Goal: Transaction & Acquisition: Subscribe to service/newsletter

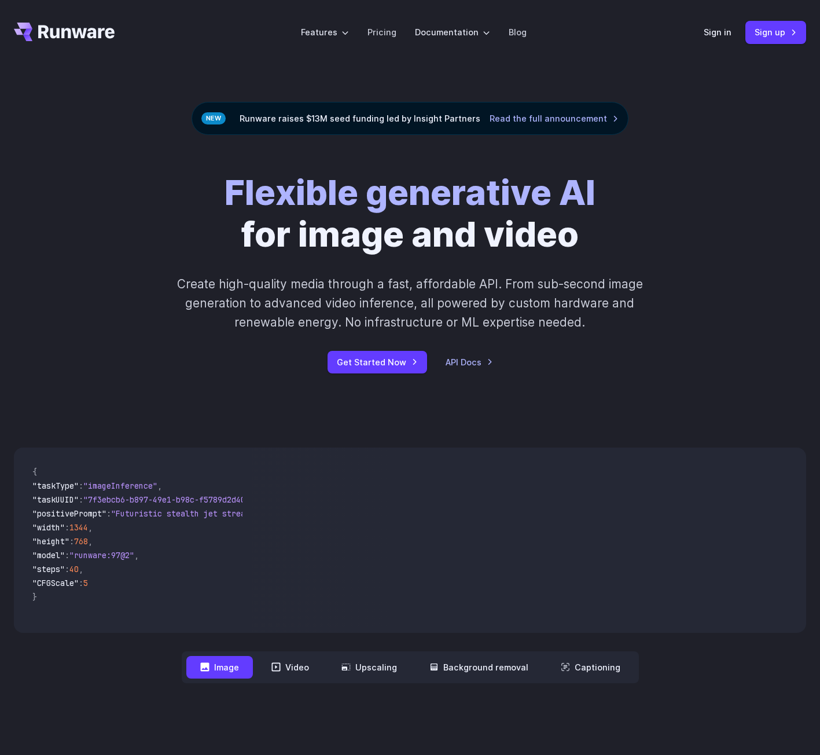
click at [227, 171] on strong "Flexible generative AI" at bounding box center [410, 192] width 371 height 42
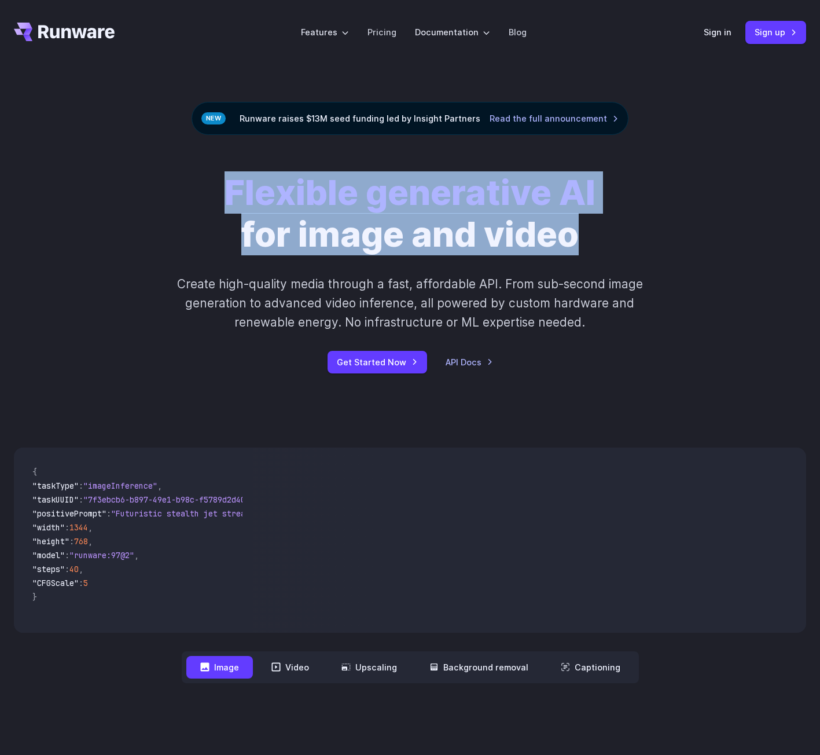
drag, startPoint x: 227, startPoint y: 171, endPoint x: 541, endPoint y: 227, distance: 318.6
click at [541, 227] on h1 "Flexible generative AI for image and video" at bounding box center [410, 214] width 371 height 84
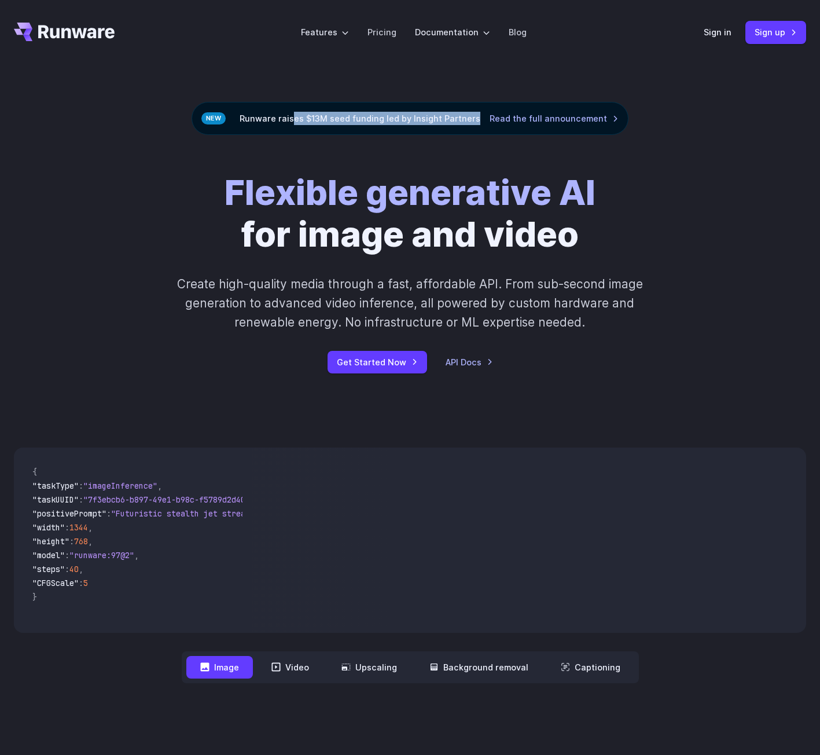
drag, startPoint x: 295, startPoint y: 120, endPoint x: 476, endPoint y: 120, distance: 181.2
click at [476, 120] on div "Runware raises $13M seed funding led by Insight Partners Read the full announce…" at bounding box center [410, 118] width 437 height 33
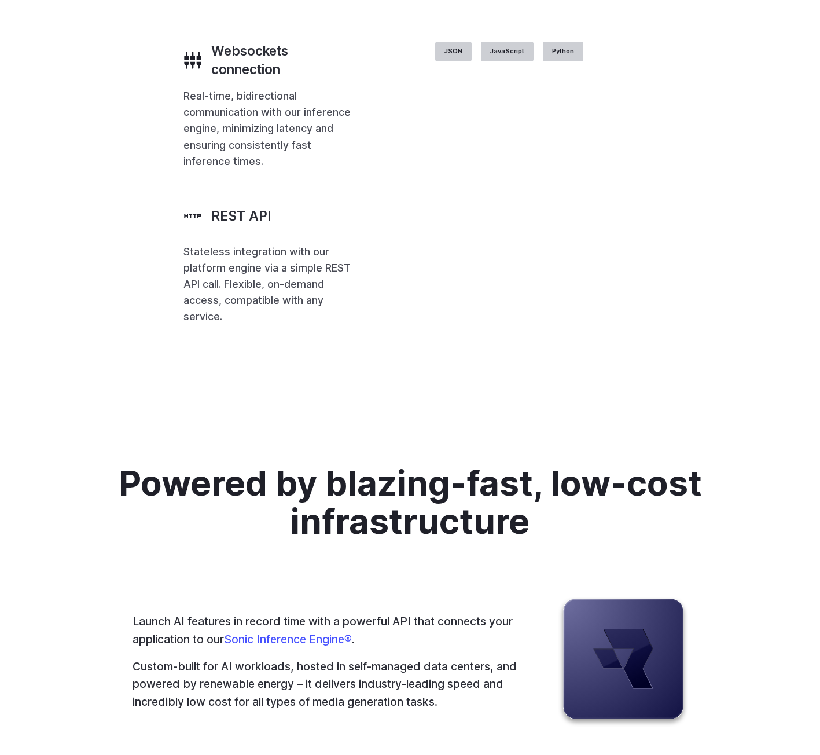
scroll to position [4118, 0]
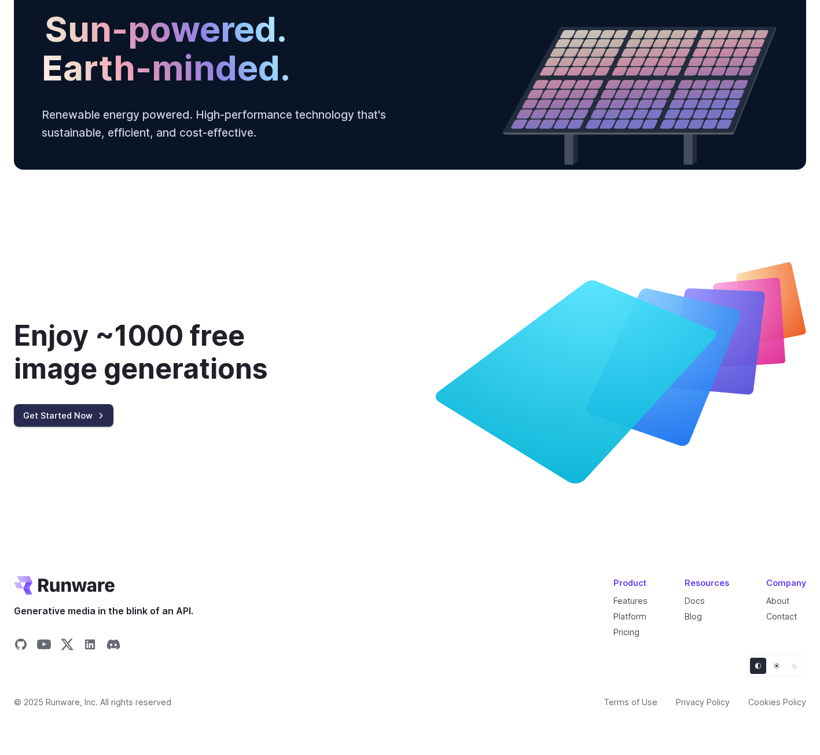
click at [51, 416] on link "Get Started Now" at bounding box center [64, 415] width 100 height 23
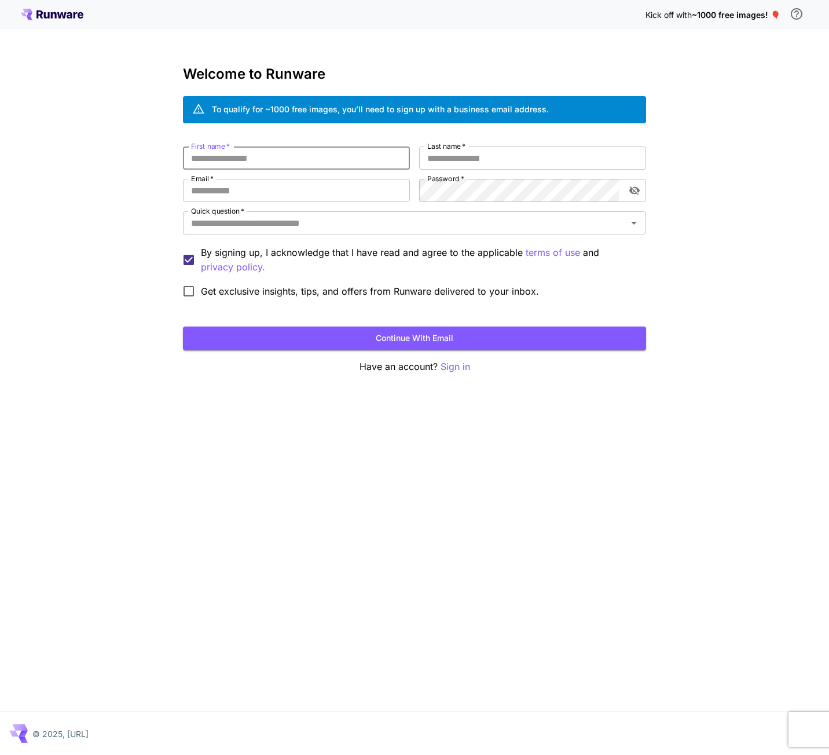
click at [258, 156] on input "First name   *" at bounding box center [296, 157] width 227 height 23
type input "********"
click at [458, 155] on input "Last name   *" at bounding box center [532, 157] width 227 height 23
type input "******"
click at [332, 196] on input "Email   *" at bounding box center [296, 190] width 227 height 23
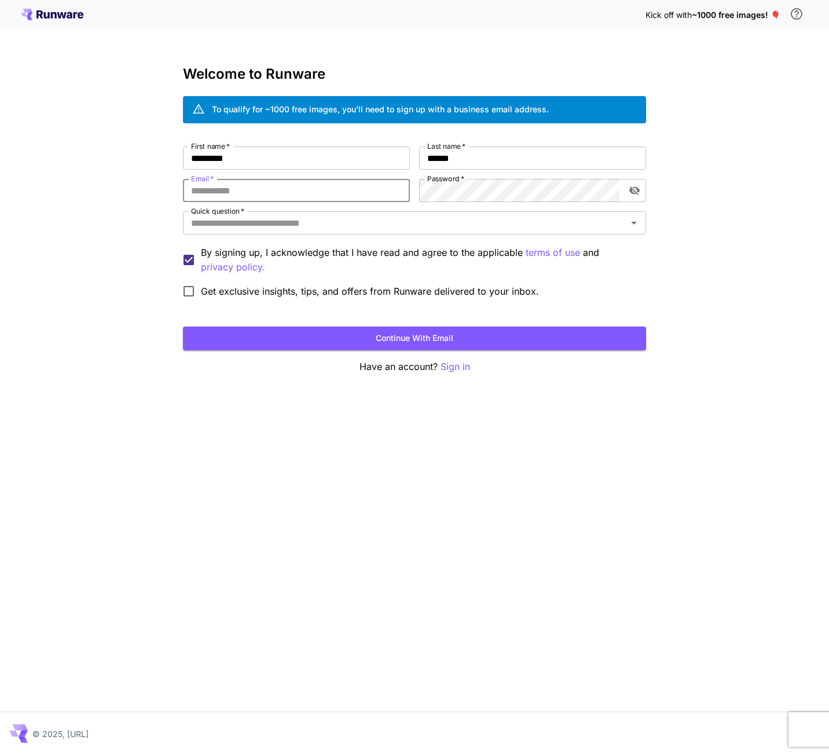
type input "**********"
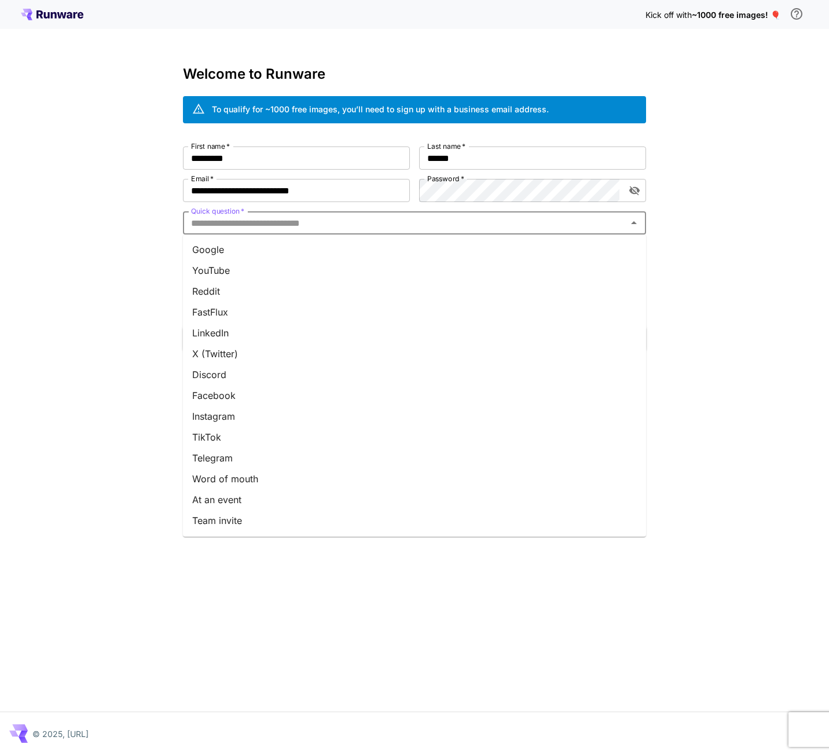
click at [453, 224] on input "Quick question   *" at bounding box center [404, 223] width 437 height 16
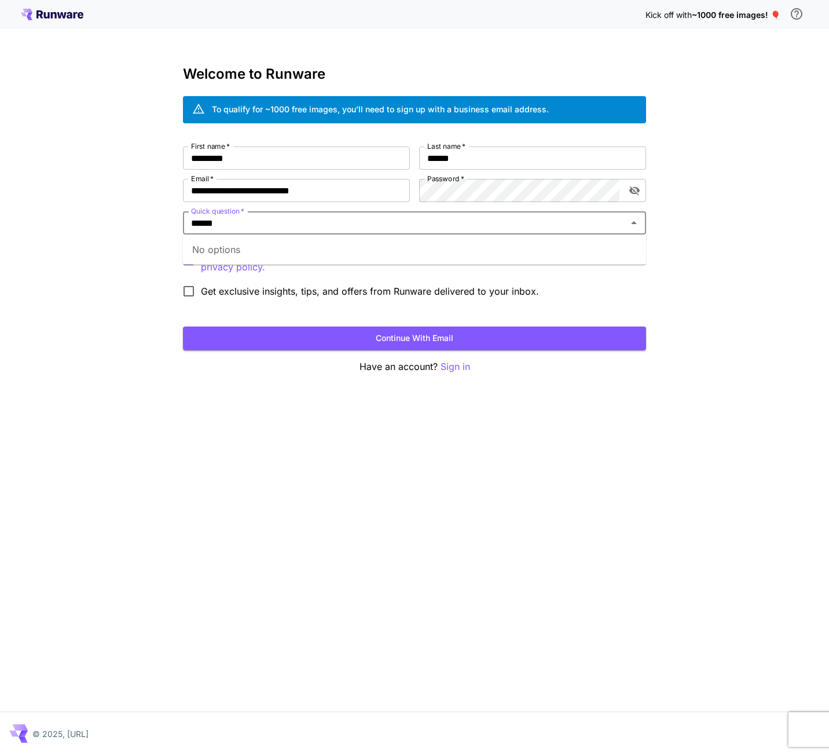
type input "******"
click at [695, 250] on div "**********" at bounding box center [414, 377] width 829 height 755
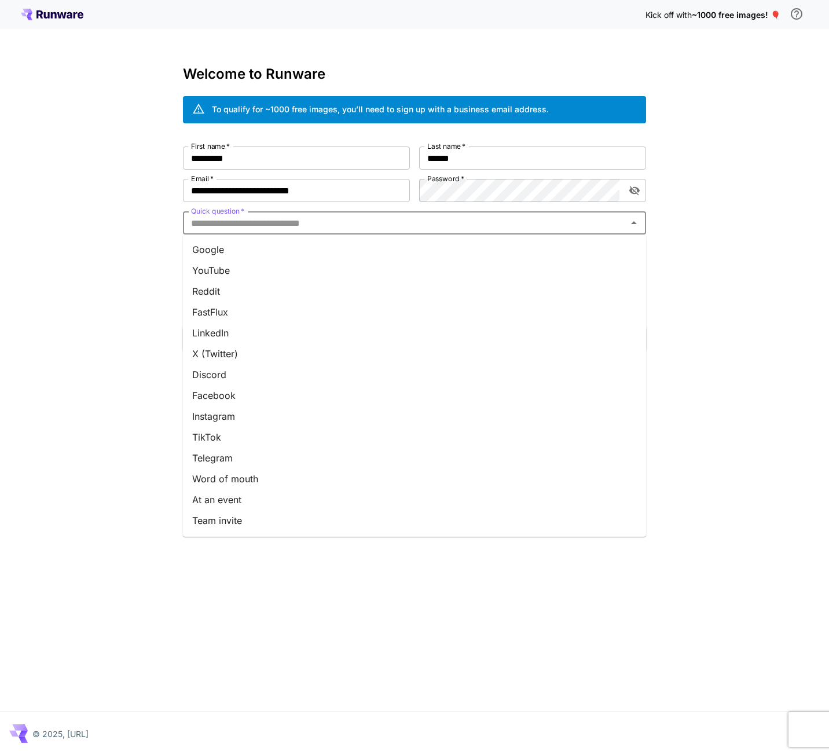
click at [281, 221] on input "Quick question   *" at bounding box center [404, 223] width 437 height 16
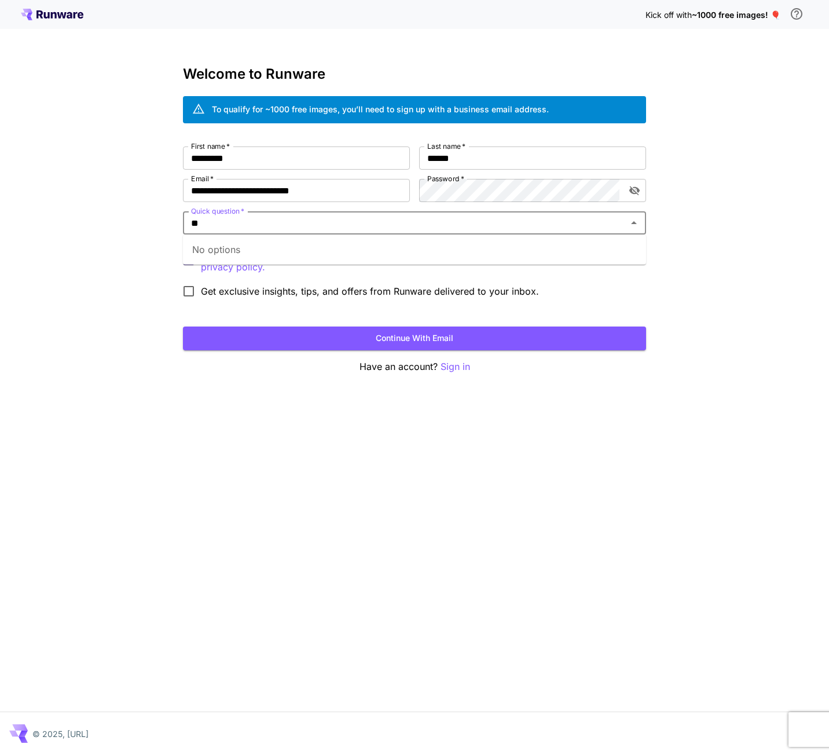
type input "***"
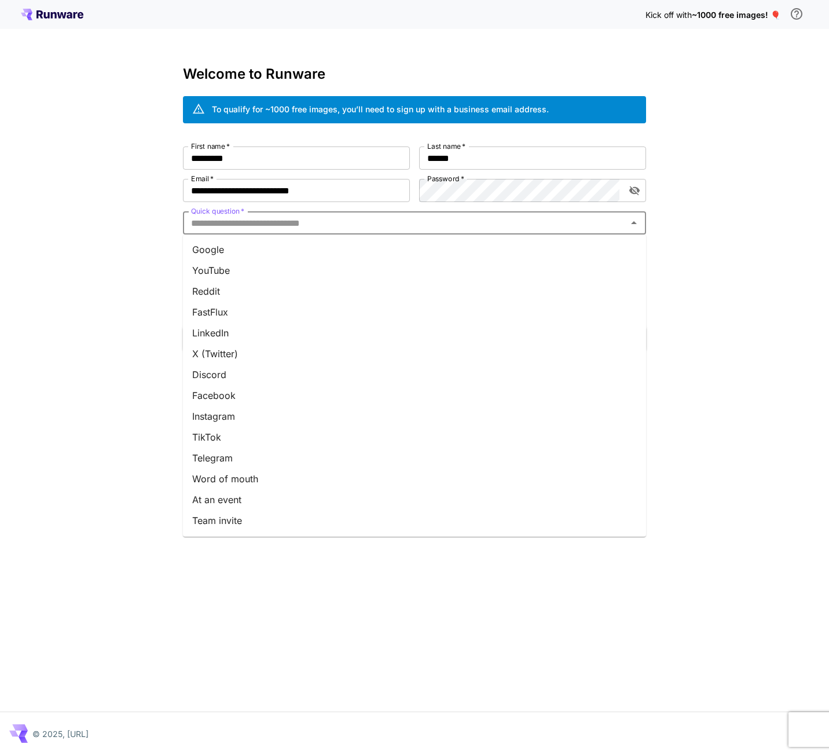
type input "*"
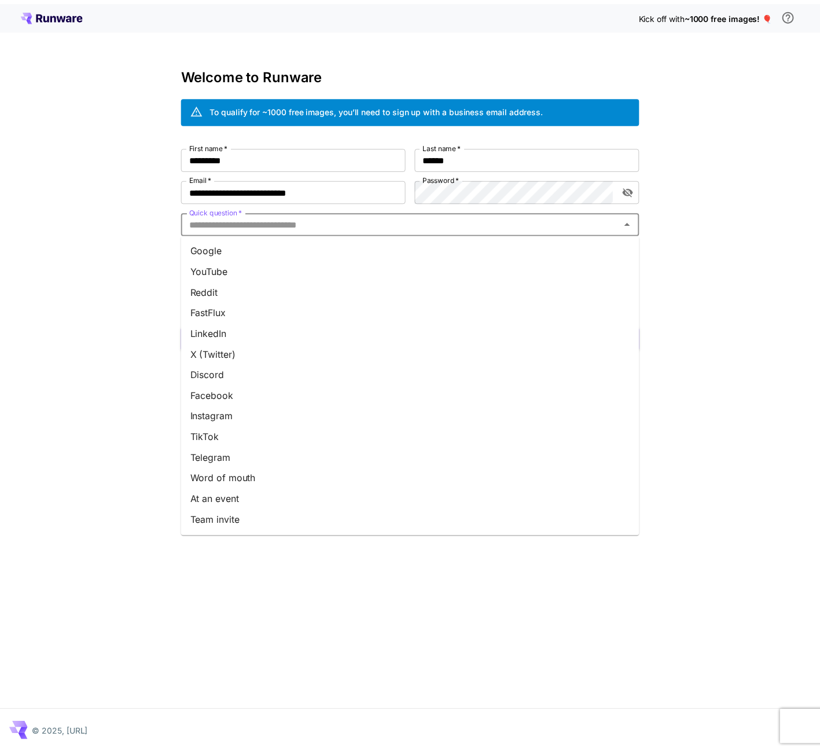
scroll to position [20, 0]
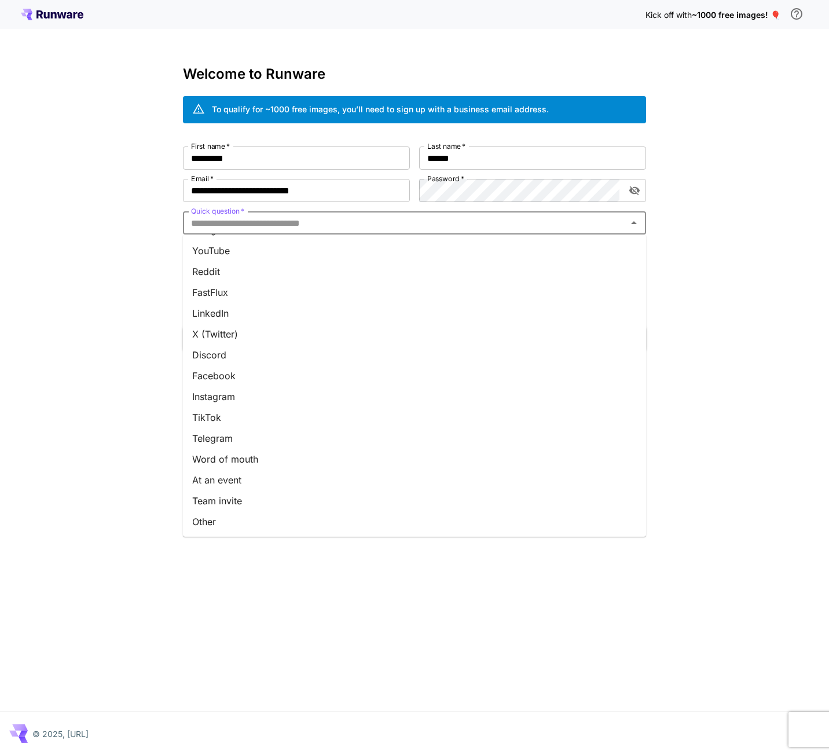
click at [255, 515] on li "Other" at bounding box center [414, 521] width 463 height 21
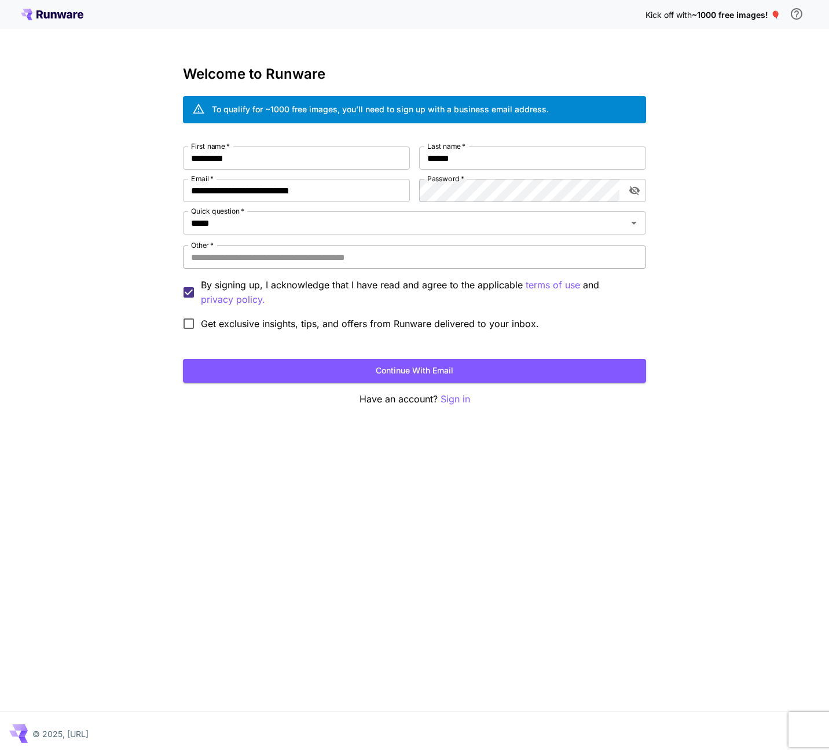
click at [195, 257] on input "Other   *" at bounding box center [414, 256] width 463 height 23
type input "******"
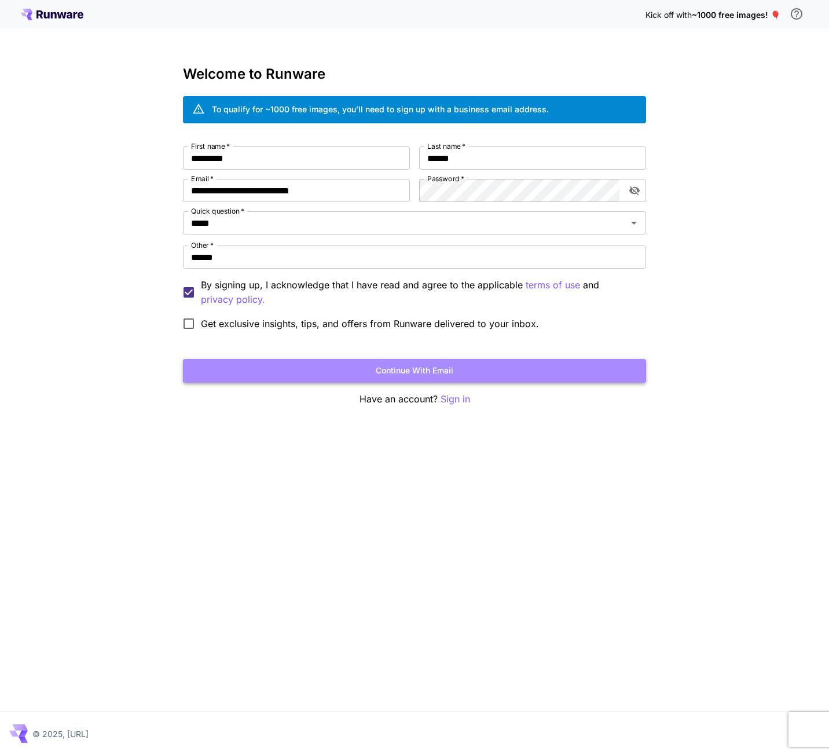
click at [344, 373] on button "Continue with email" at bounding box center [414, 371] width 463 height 24
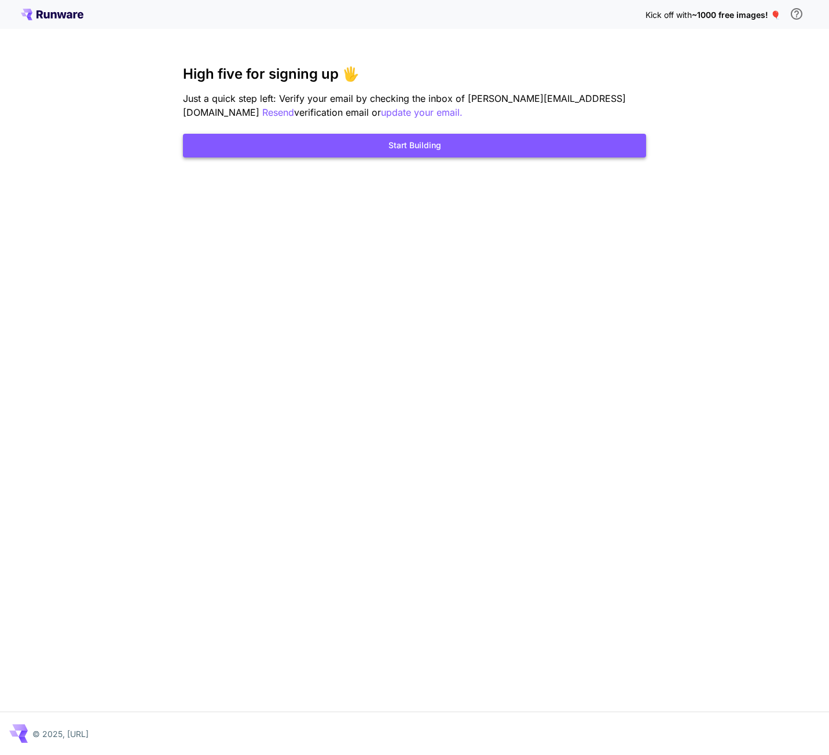
click at [506, 146] on button "Start Building" at bounding box center [414, 146] width 463 height 24
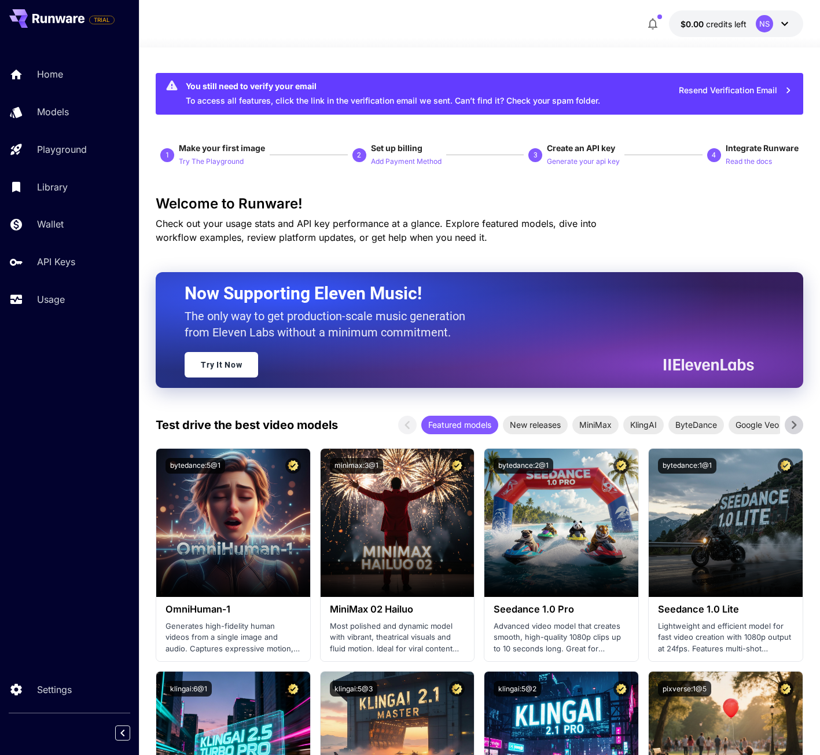
click at [217, 83] on div "You still need to verify your email" at bounding box center [393, 86] width 414 height 12
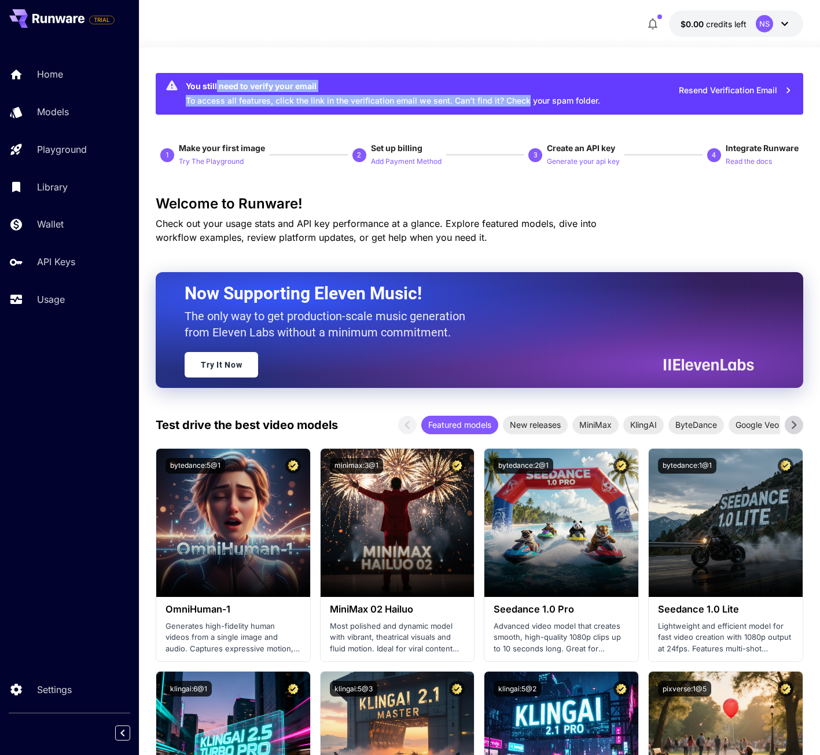
drag, startPoint x: 217, startPoint y: 83, endPoint x: 520, endPoint y: 104, distance: 304.0
click at [520, 104] on div "You still need to verify your email To access all features, click the link in t…" at bounding box center [393, 93] width 414 height 35
click at [711, 27] on span "credits left" at bounding box center [726, 24] width 41 height 10
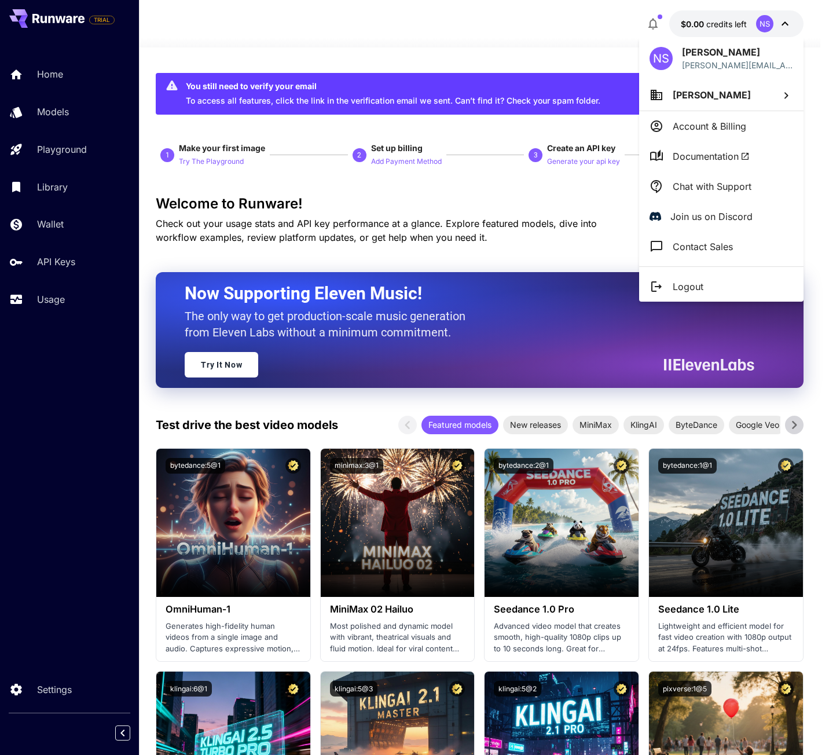
drag, startPoint x: 314, startPoint y: 447, endPoint x: 314, endPoint y: 438, distance: 9.3
click at [314, 446] on div at bounding box center [414, 377] width 829 height 755
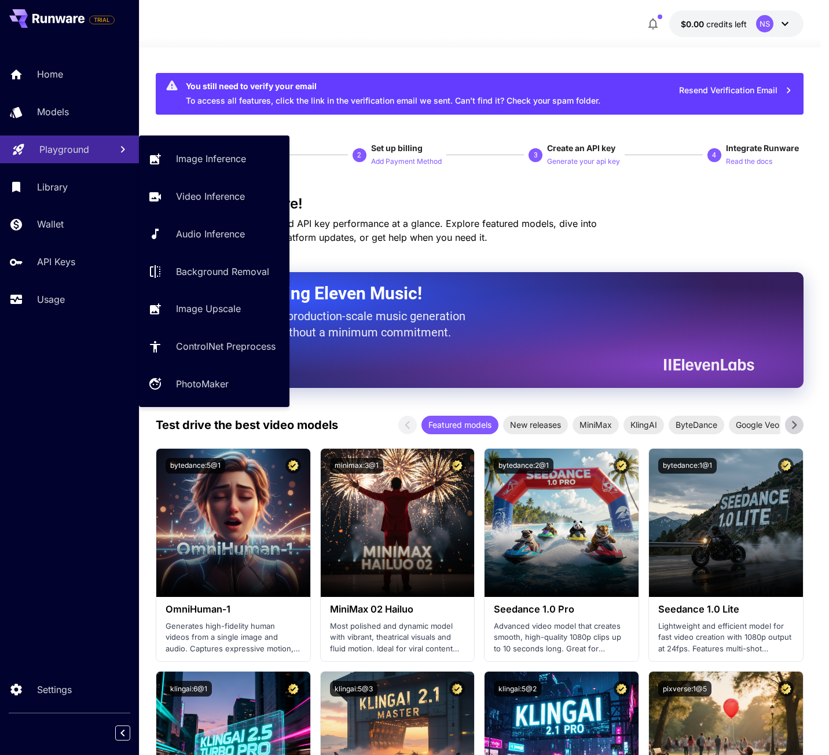
click at [113, 156] on link "Playground" at bounding box center [69, 149] width 139 height 28
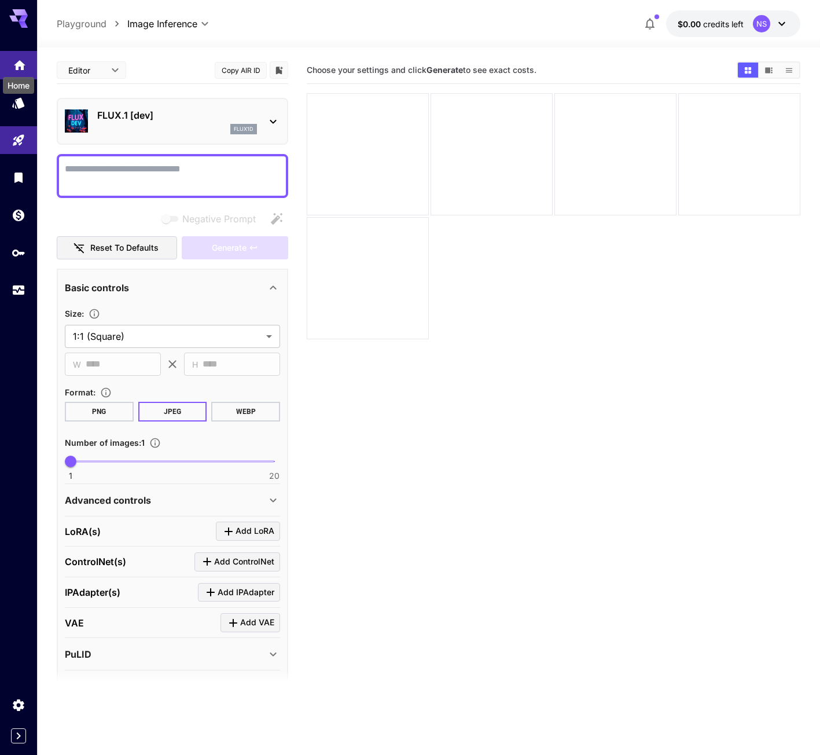
click at [17, 63] on icon "Home" at bounding box center [20, 62] width 12 height 10
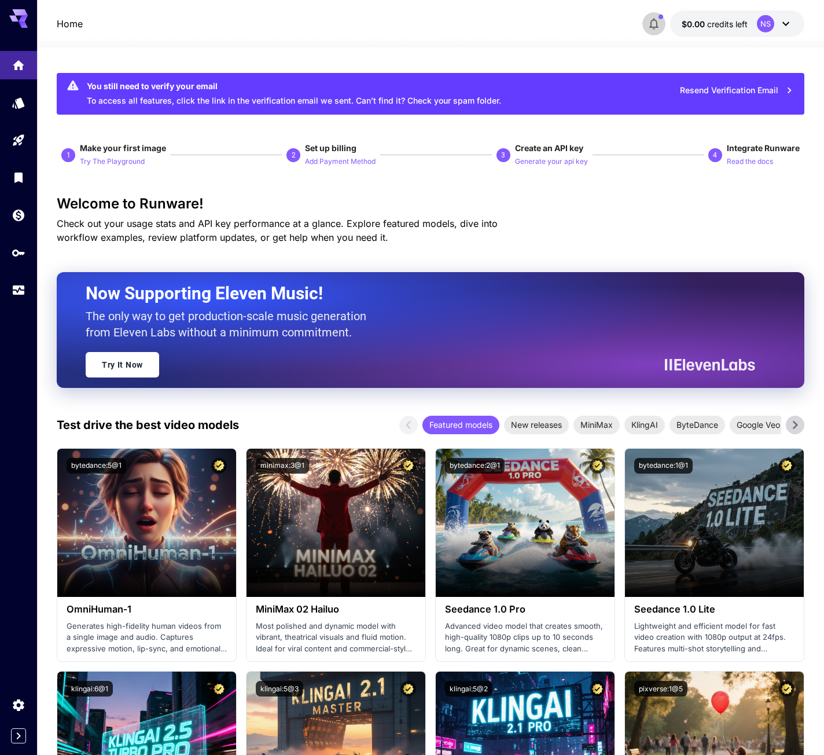
click at [653, 28] on icon "button" at bounding box center [653, 25] width 9 height 12
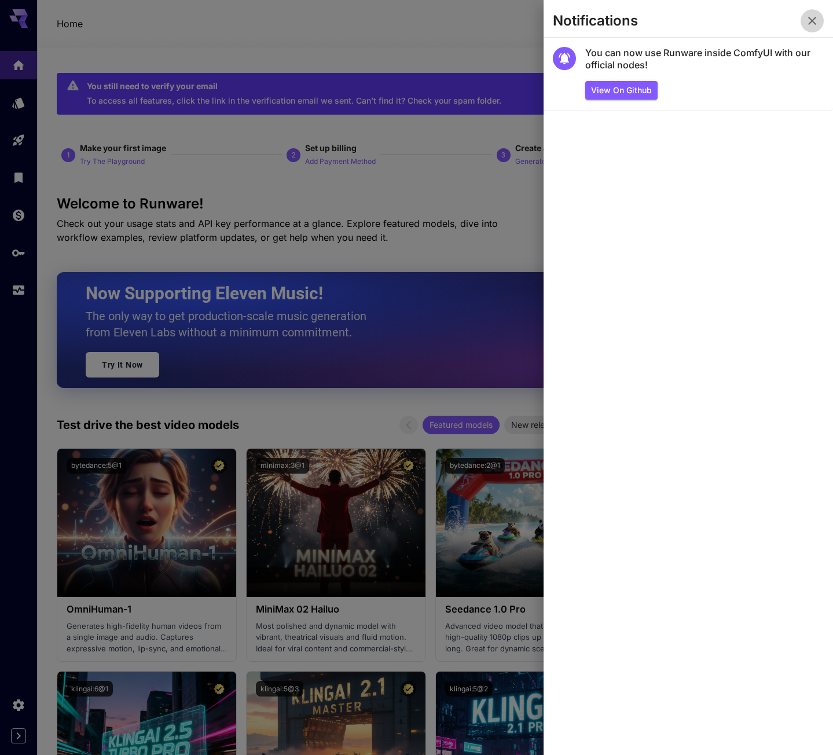
click at [805, 25] on button "button" at bounding box center [811, 20] width 23 height 23
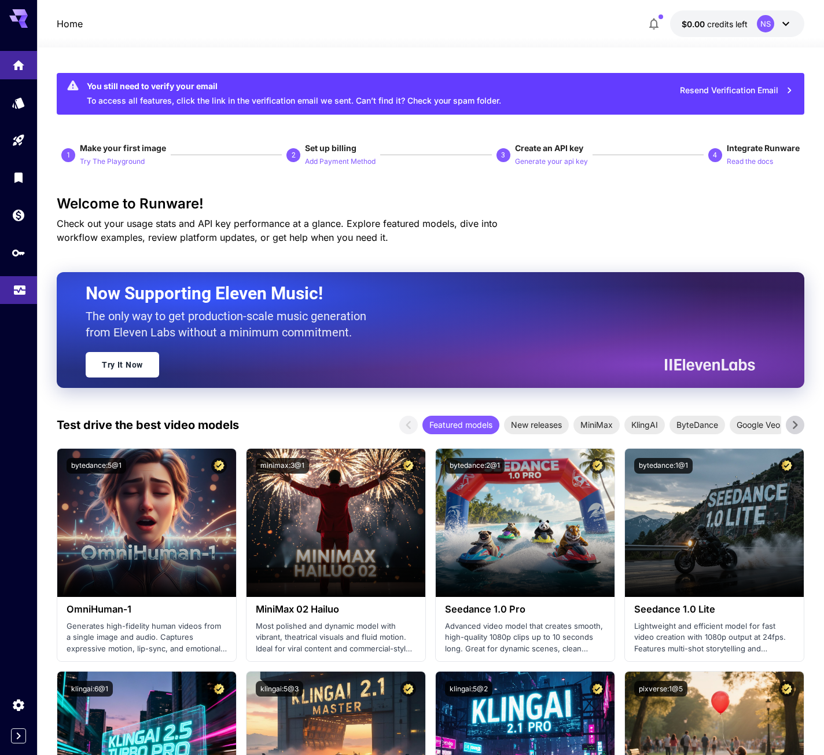
click at [9, 300] on link at bounding box center [18, 290] width 37 height 28
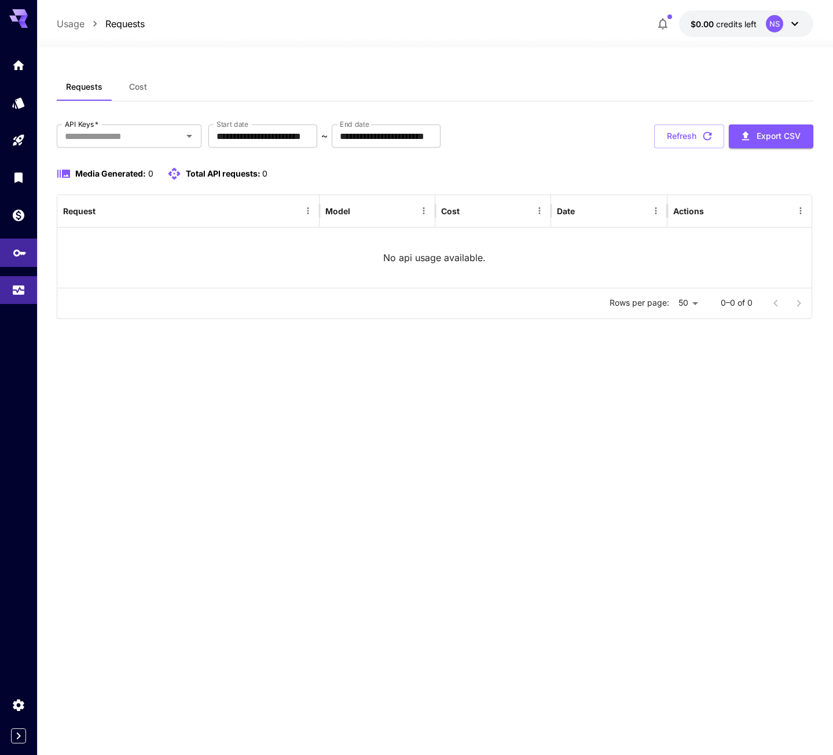
click at [14, 256] on icon "API Keys" at bounding box center [20, 249] width 14 height 14
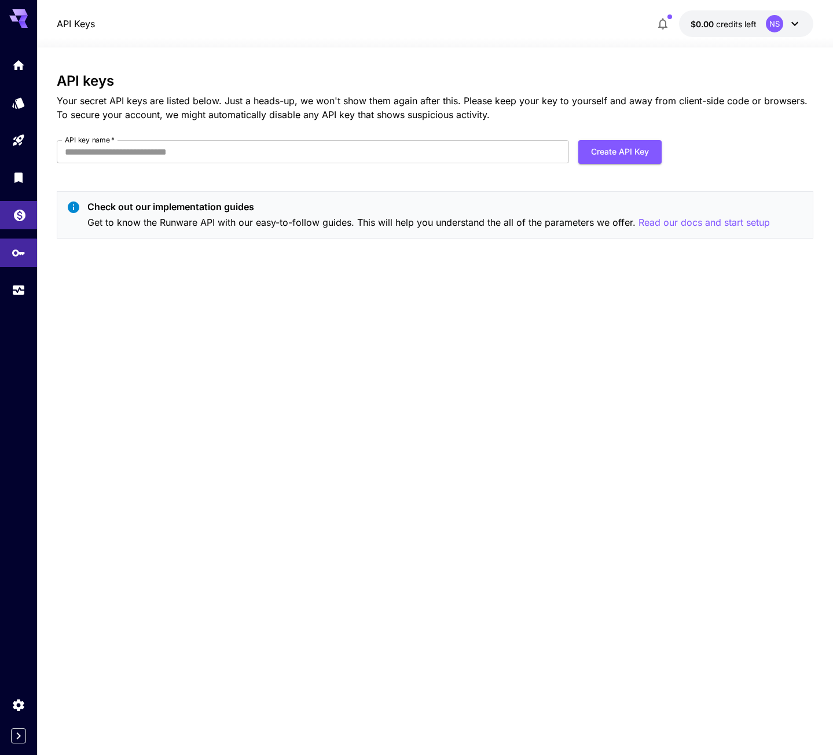
click at [15, 223] on link at bounding box center [18, 215] width 37 height 28
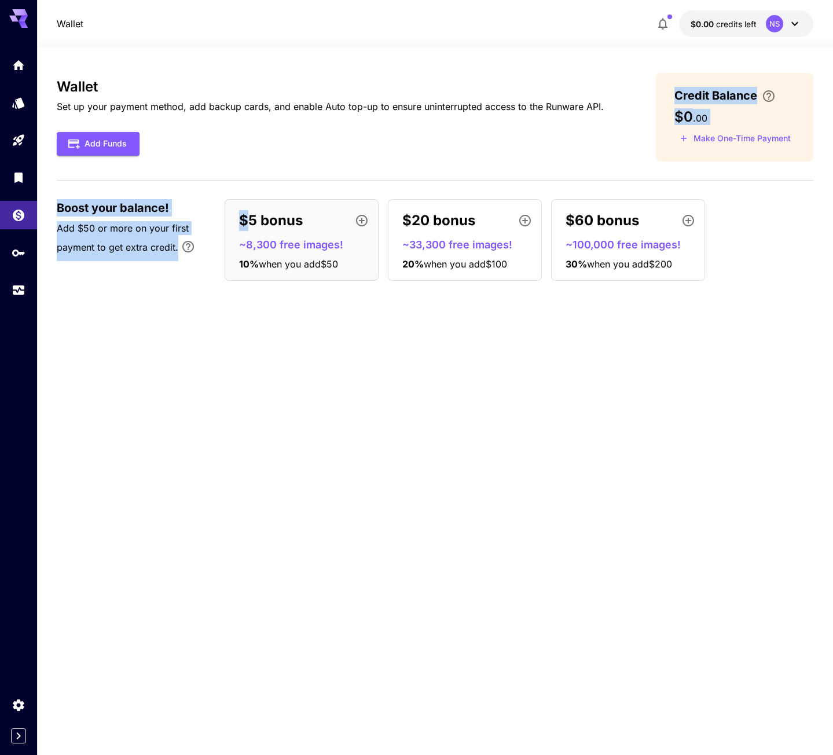
drag, startPoint x: 252, startPoint y: 218, endPoint x: 353, endPoint y: 134, distance: 131.1
click at [353, 134] on div "Wallet Set up your payment method, add backup cards, and enable Auto top-up to …" at bounding box center [435, 181] width 756 height 217
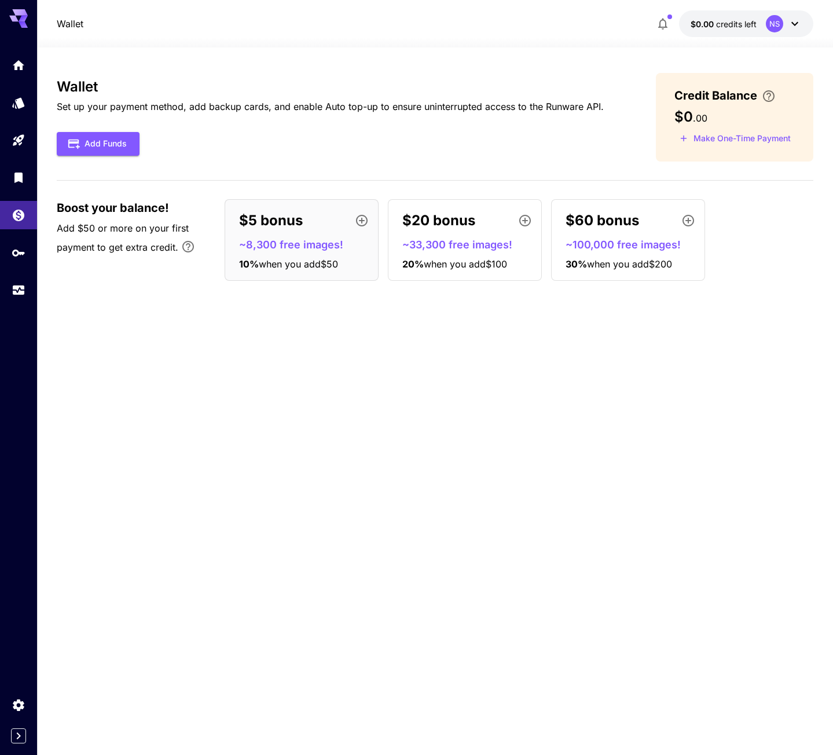
click at [353, 134] on div "Add Funds" at bounding box center [330, 144] width 547 height 24
click at [71, 205] on span "Boost your balance!" at bounding box center [113, 207] width 112 height 17
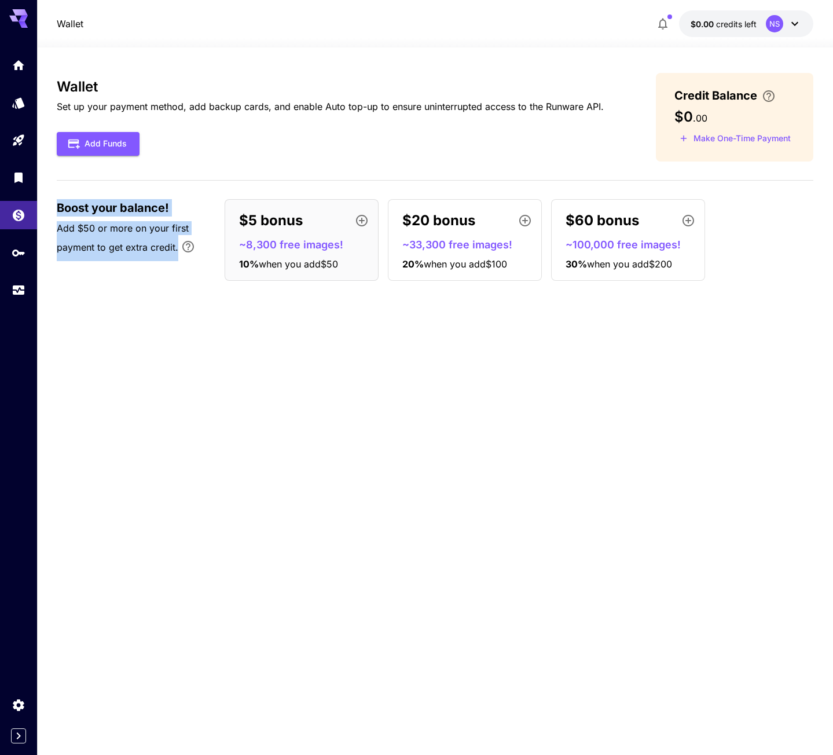
drag, startPoint x: 71, startPoint y: 204, endPoint x: 179, endPoint y: 256, distance: 119.9
click at [179, 256] on div "Boost your balance! Add $50 or more on your first payment to get extra credit." at bounding box center [135, 230] width 156 height 62
click at [179, 256] on p "Add $50 or more on your first payment to get extra credit." at bounding box center [135, 241] width 156 height 40
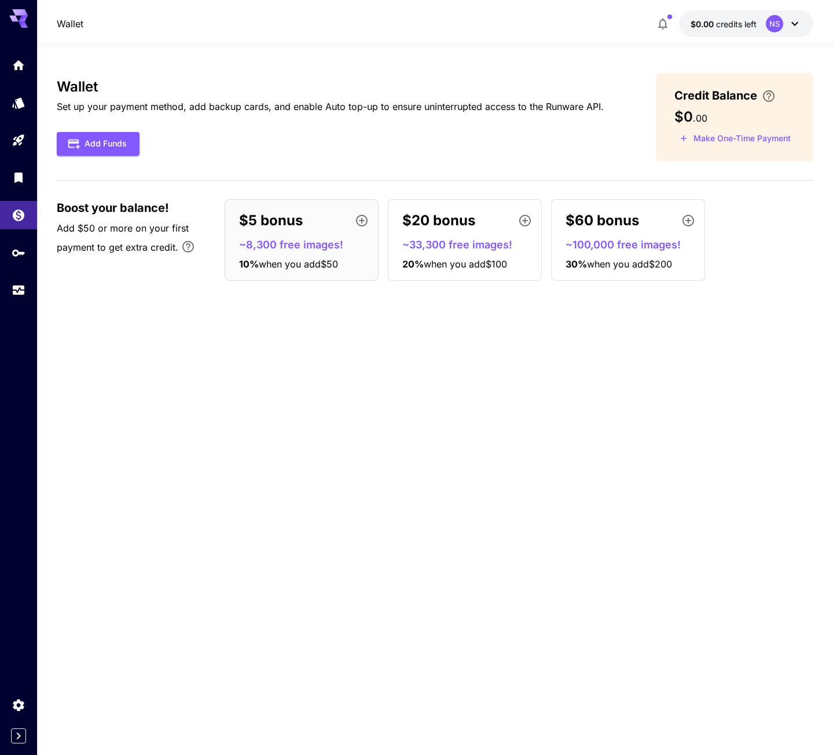
click at [61, 203] on span "Boost your balance!" at bounding box center [113, 207] width 112 height 17
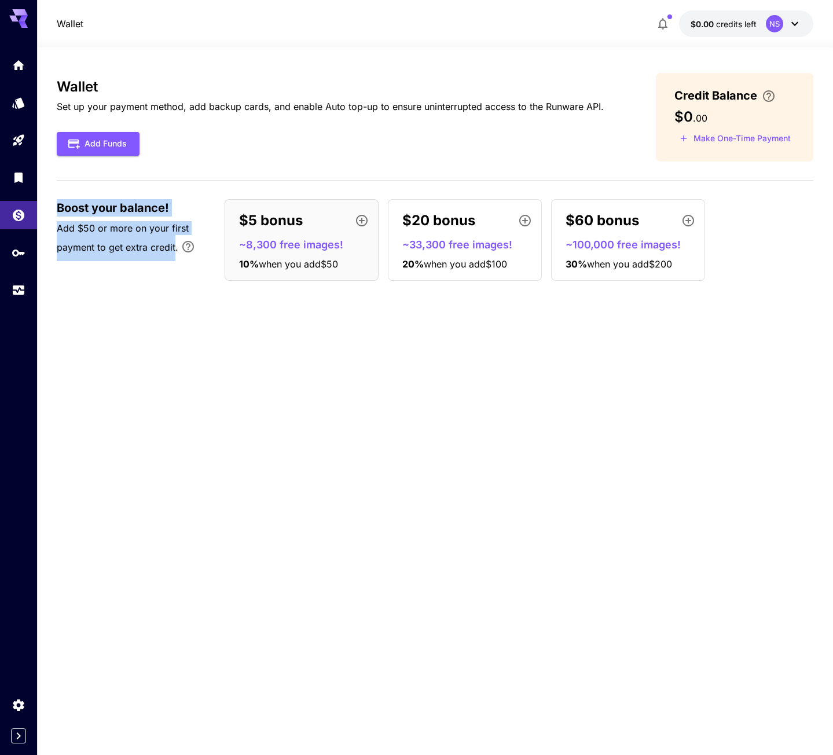
drag, startPoint x: 61, startPoint y: 203, endPoint x: 171, endPoint y: 247, distance: 117.9
click at [171, 247] on div "Boost your balance! Add $50 or more on your first payment to get extra credit." at bounding box center [135, 230] width 156 height 62
click at [171, 247] on span "Add $50 or more on your first payment to get extra credit." at bounding box center [123, 237] width 132 height 31
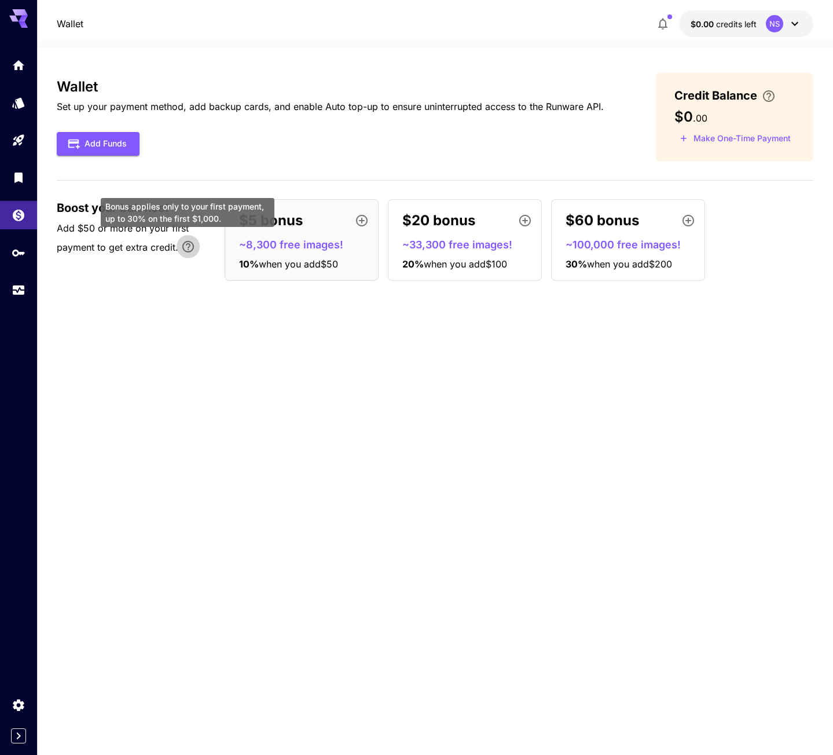
click at [185, 243] on icon "Bonus applies only to your first payment, up to 30% on the first $1,000." at bounding box center [188, 247] width 14 height 14
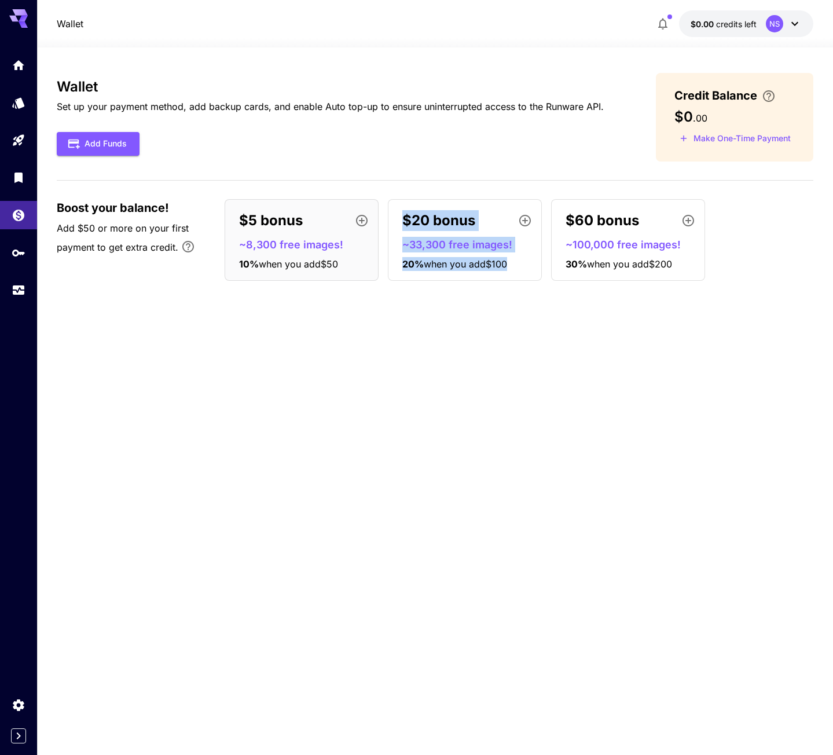
drag, startPoint x: 510, startPoint y: 312, endPoint x: 401, endPoint y: 220, distance: 142.5
click at [401, 220] on div "Wallet Set up your payment method, add backup cards, and enable Auto top-up to …" at bounding box center [435, 401] width 756 height 656
click at [425, 318] on div "Wallet Set up your payment method, add backup cards, and enable Auto top-up to …" at bounding box center [435, 401] width 756 height 656
click at [363, 218] on icon "button" at bounding box center [362, 221] width 14 height 14
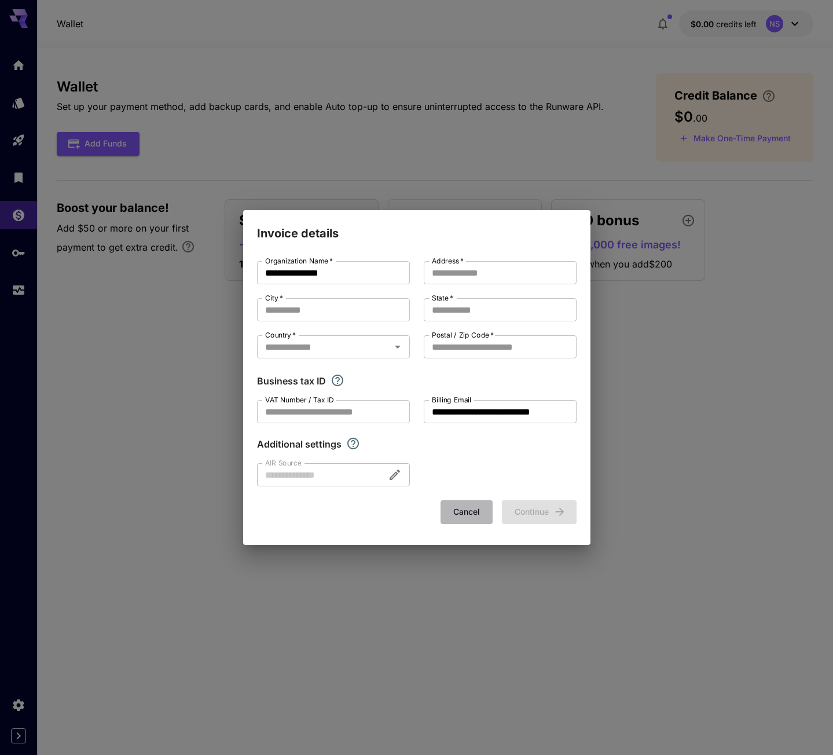
drag, startPoint x: 468, startPoint y: 512, endPoint x: 464, endPoint y: 482, distance: 29.8
click at [468, 511] on button "Cancel" at bounding box center [466, 512] width 52 height 24
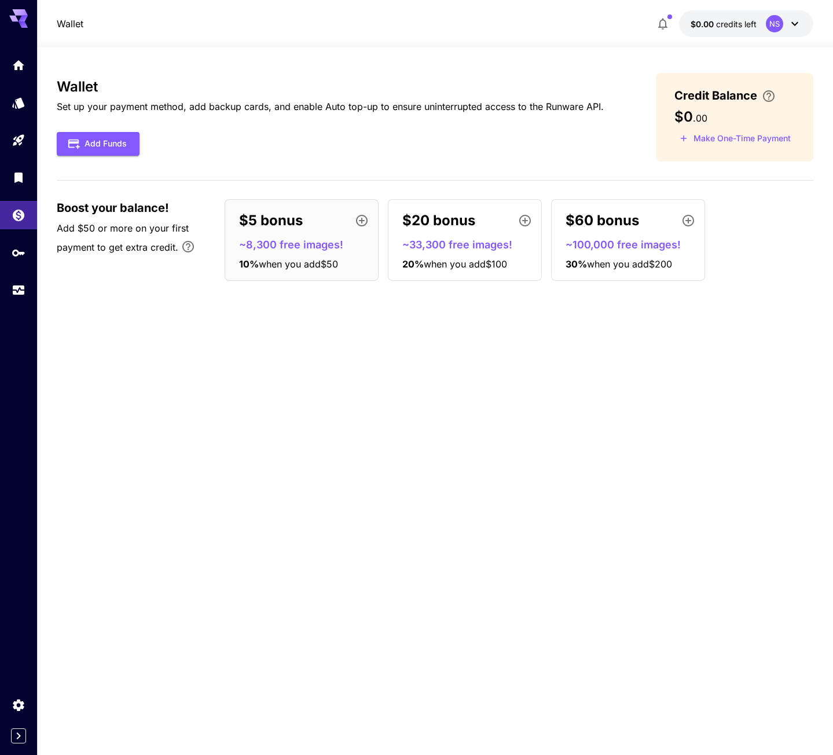
click at [666, 31] on button "button" at bounding box center [662, 23] width 23 height 23
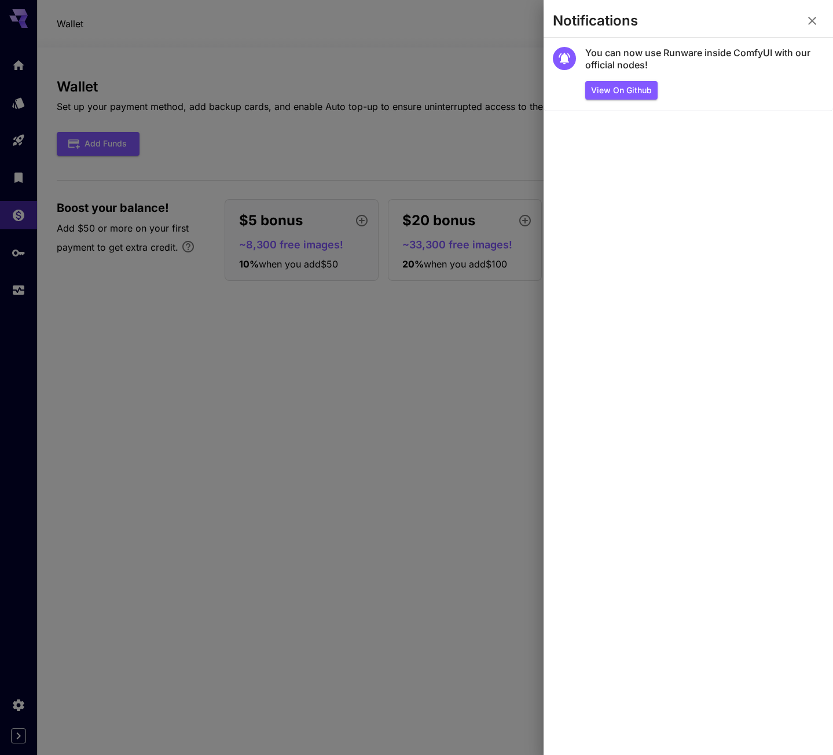
click at [817, 24] on button "button" at bounding box center [811, 20] width 23 height 23
